Goal: Information Seeking & Learning: Check status

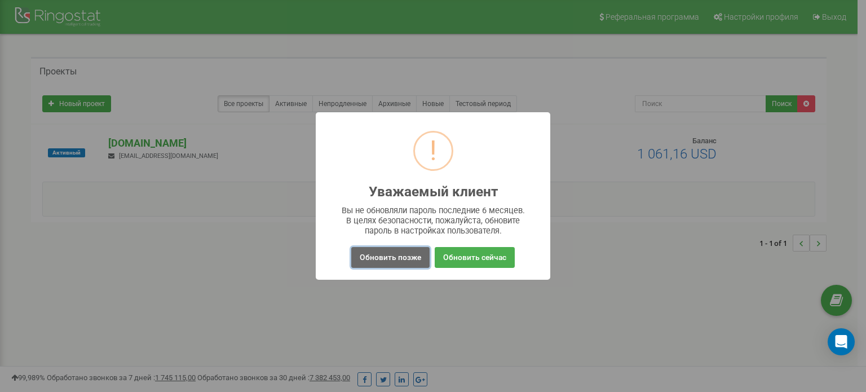
click at [394, 254] on button "Обновить позже" at bounding box center [390, 257] width 78 height 21
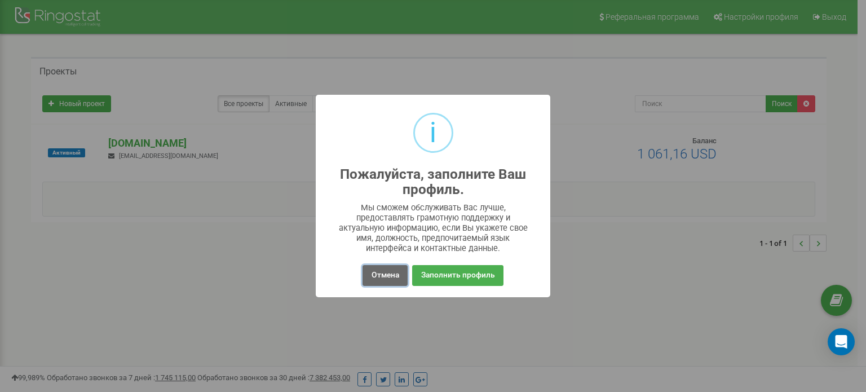
click at [385, 284] on button "Отмена" at bounding box center [385, 275] width 45 height 21
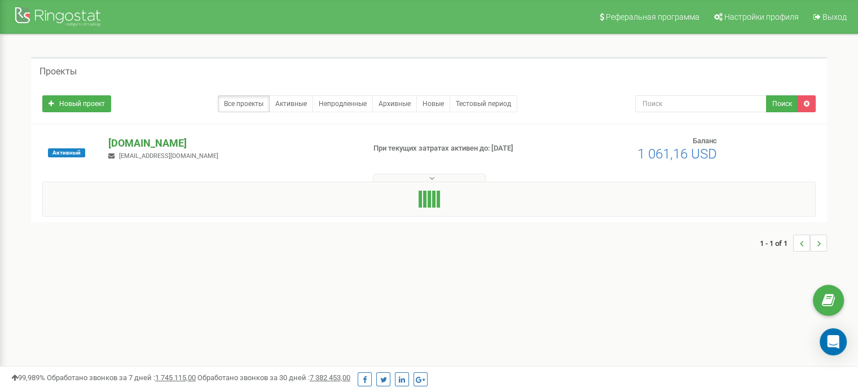
click at [171, 138] on p "[DOMAIN_NAME]" at bounding box center [231, 143] width 246 height 15
click at [162, 143] on p "[DOMAIN_NAME]" at bounding box center [231, 143] width 246 height 15
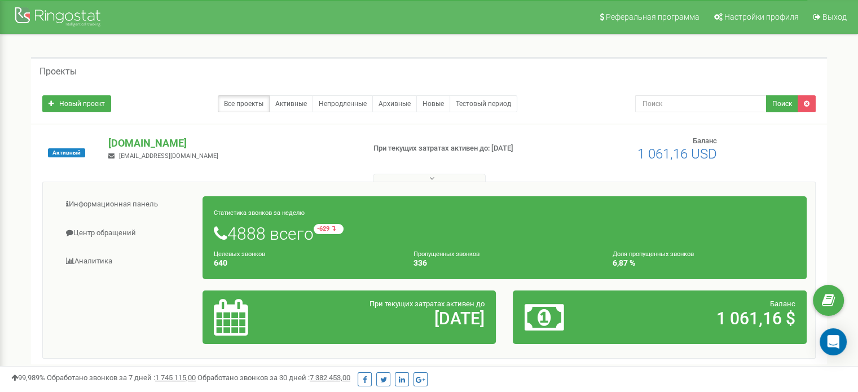
click at [103, 232] on link "Центр обращений" at bounding box center [127, 233] width 152 height 28
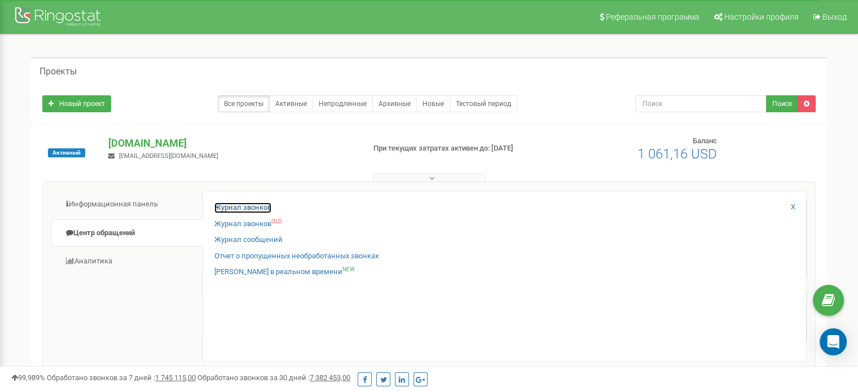
click at [232, 209] on link "Журнал звонков" at bounding box center [242, 208] width 57 height 11
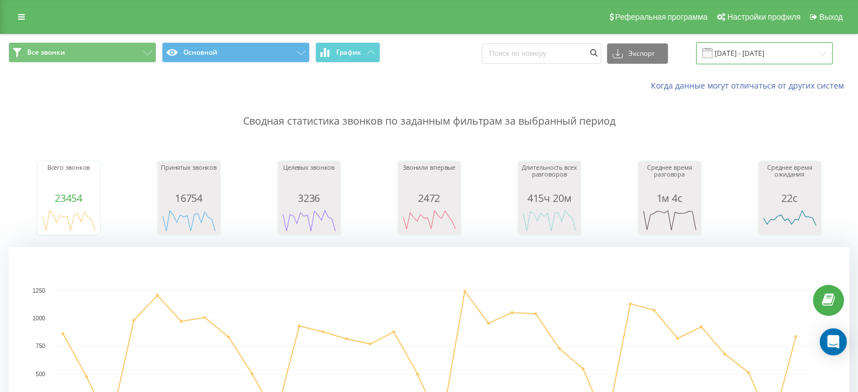
click at [766, 52] on input "[DATE] - [DATE]" at bounding box center [764, 53] width 137 height 22
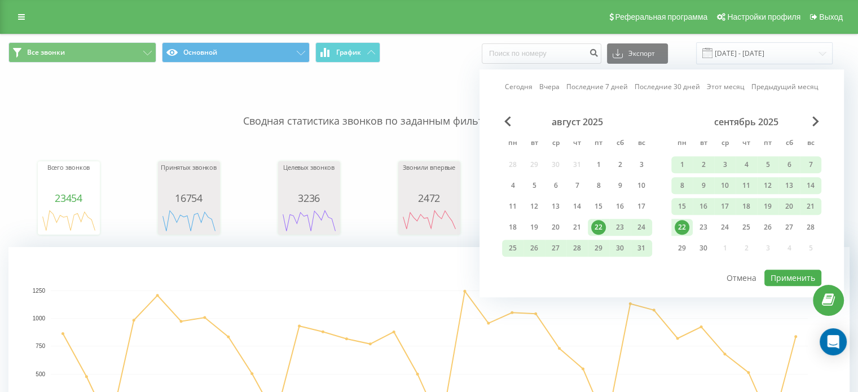
click at [683, 232] on div "22" at bounding box center [682, 227] width 15 height 15
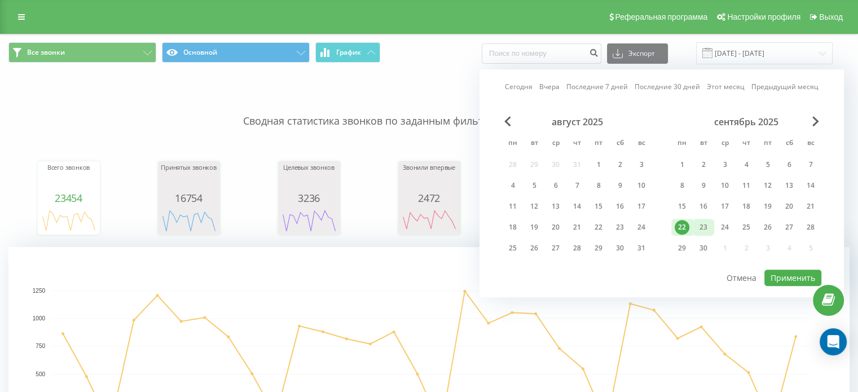
click at [702, 229] on div "23" at bounding box center [703, 227] width 15 height 15
click at [792, 270] on button "Применить" at bounding box center [792, 278] width 57 height 16
type input "[DATE] - [DATE]"
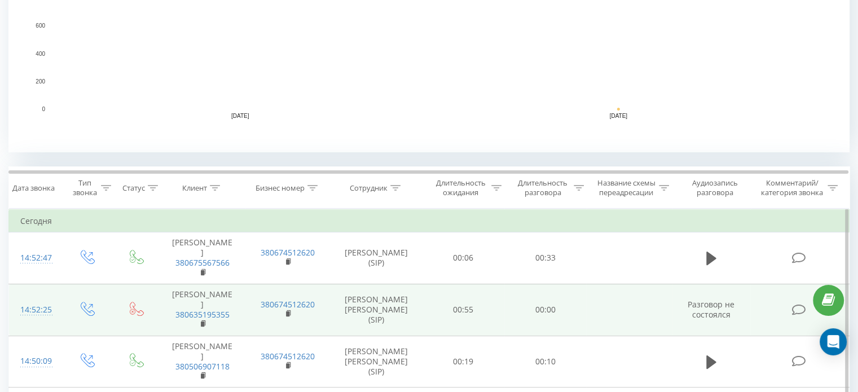
scroll to position [451, 0]
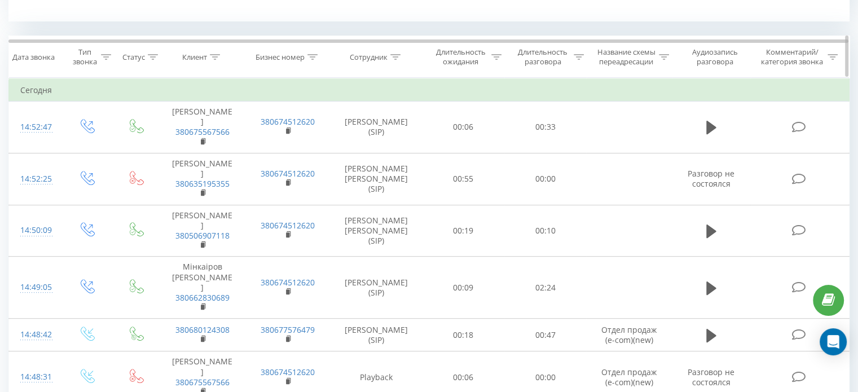
click at [395, 56] on icon at bounding box center [395, 57] width 10 height 6
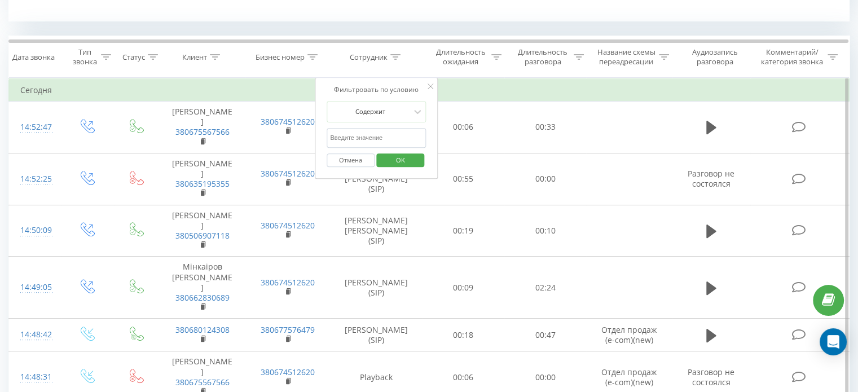
click at [381, 135] on input "text" at bounding box center [376, 138] width 99 height 20
click at [409, 162] on span "OK" at bounding box center [401, 159] width 32 height 17
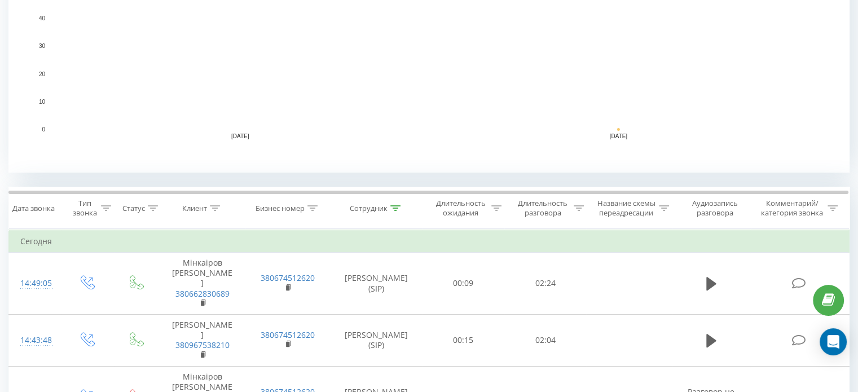
scroll to position [395, 0]
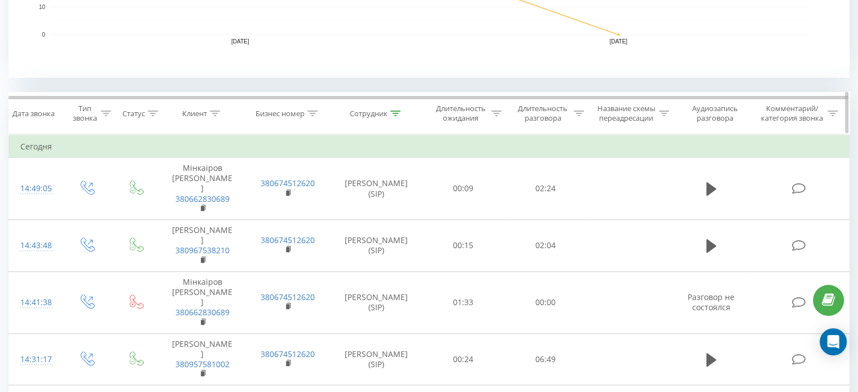
click at [390, 112] on icon at bounding box center [395, 114] width 10 height 6
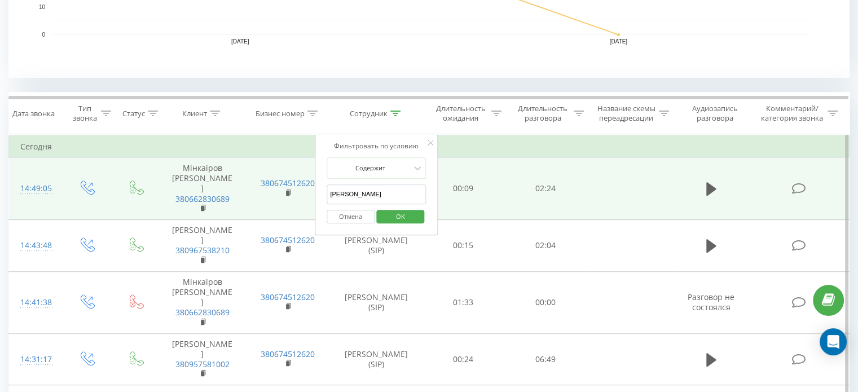
drag, startPoint x: 354, startPoint y: 196, endPoint x: 276, endPoint y: 192, distance: 77.9
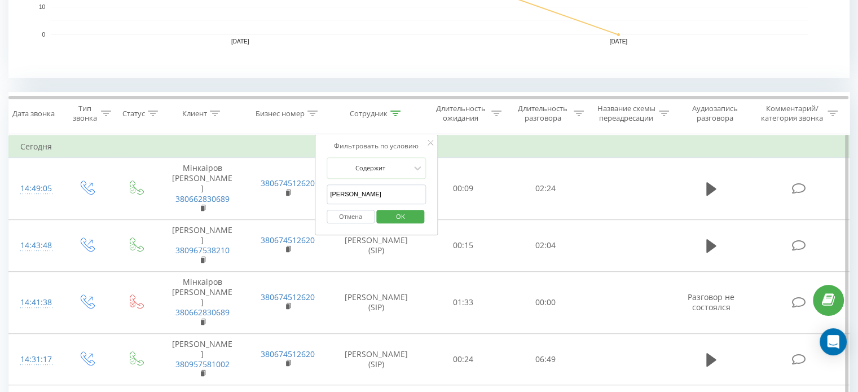
click at [408, 221] on span "OK" at bounding box center [401, 216] width 32 height 17
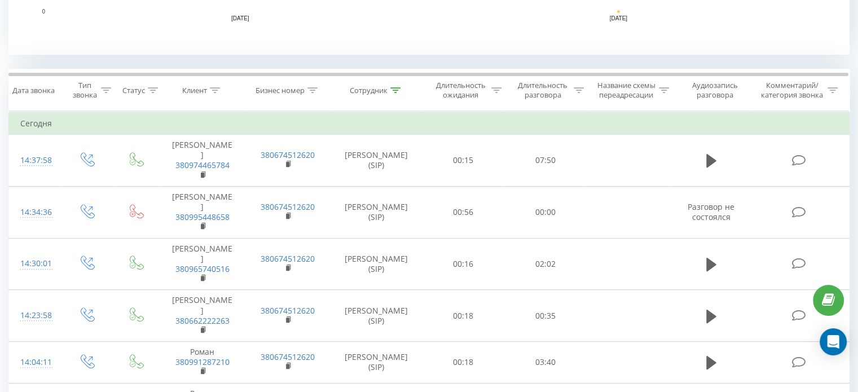
scroll to position [338, 0]
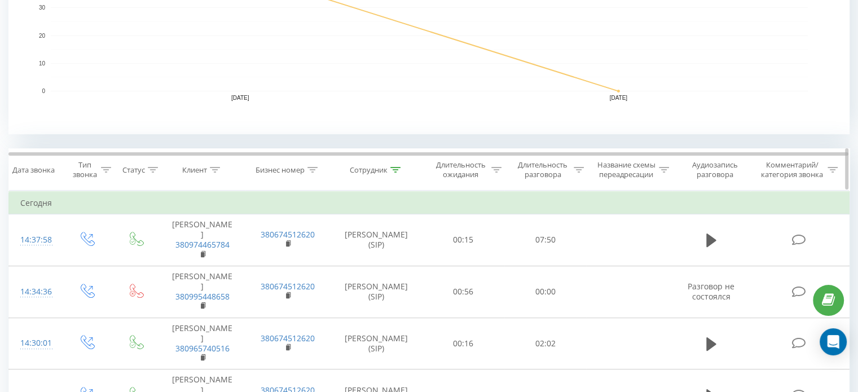
click at [395, 167] on icon at bounding box center [395, 170] width 10 height 6
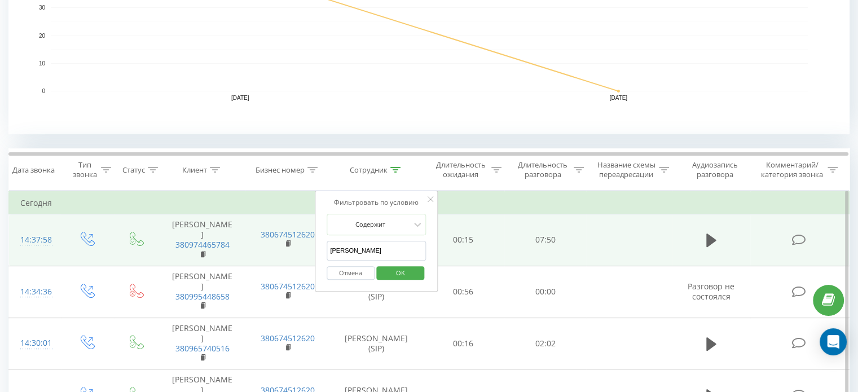
drag, startPoint x: 364, startPoint y: 248, endPoint x: 268, endPoint y: 247, distance: 95.3
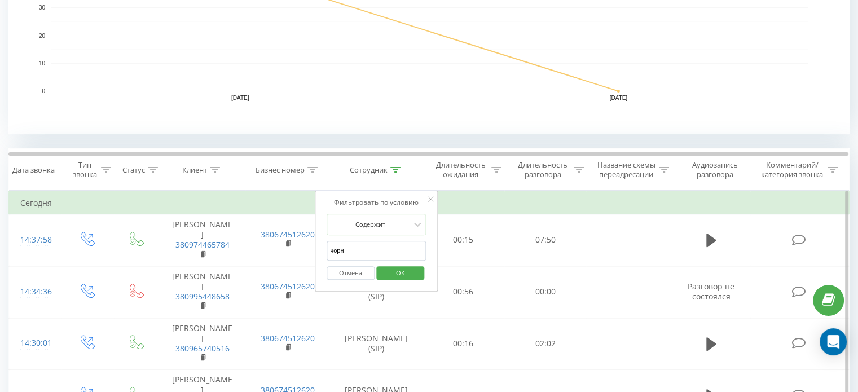
type input "чорни"
click at [409, 275] on span "OK" at bounding box center [401, 272] width 32 height 17
